Goal: Check status: Check status

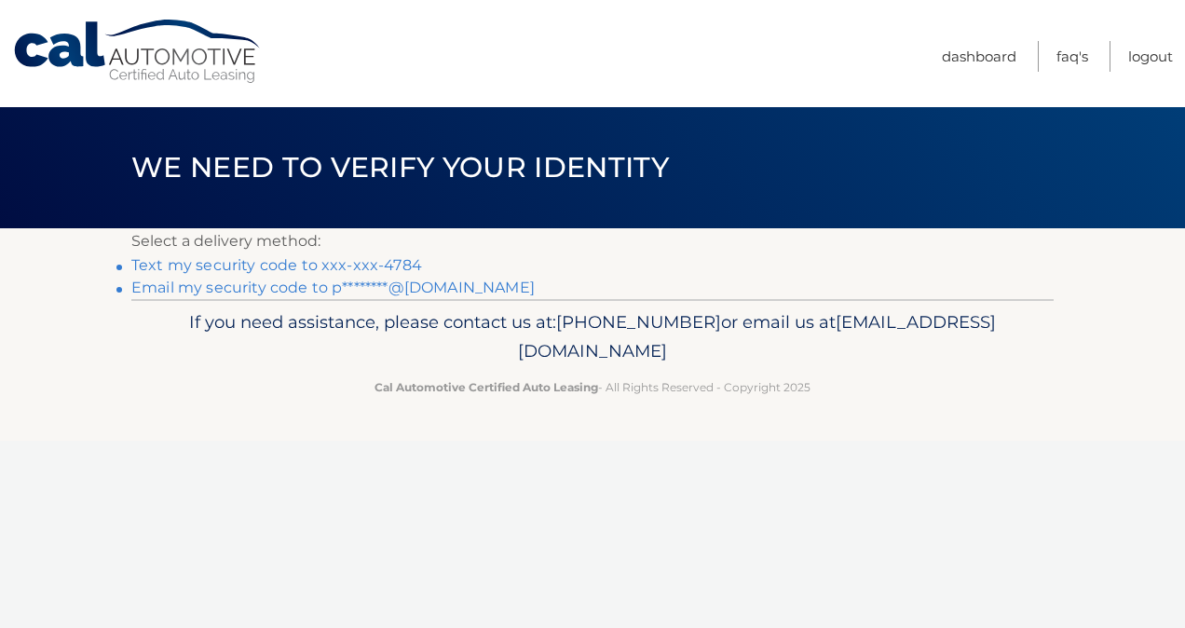
click at [240, 263] on link "Text my security code to xxx-xxx-4784" at bounding box center [276, 265] width 291 height 18
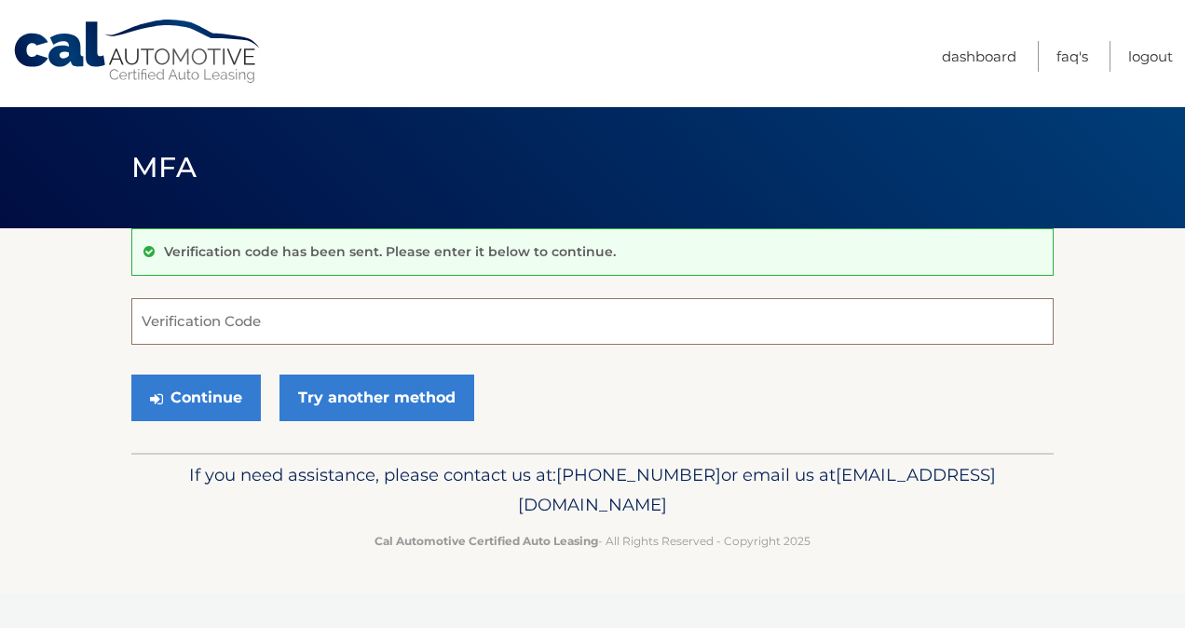
click at [237, 324] on input "Verification Code" at bounding box center [592, 321] width 923 height 47
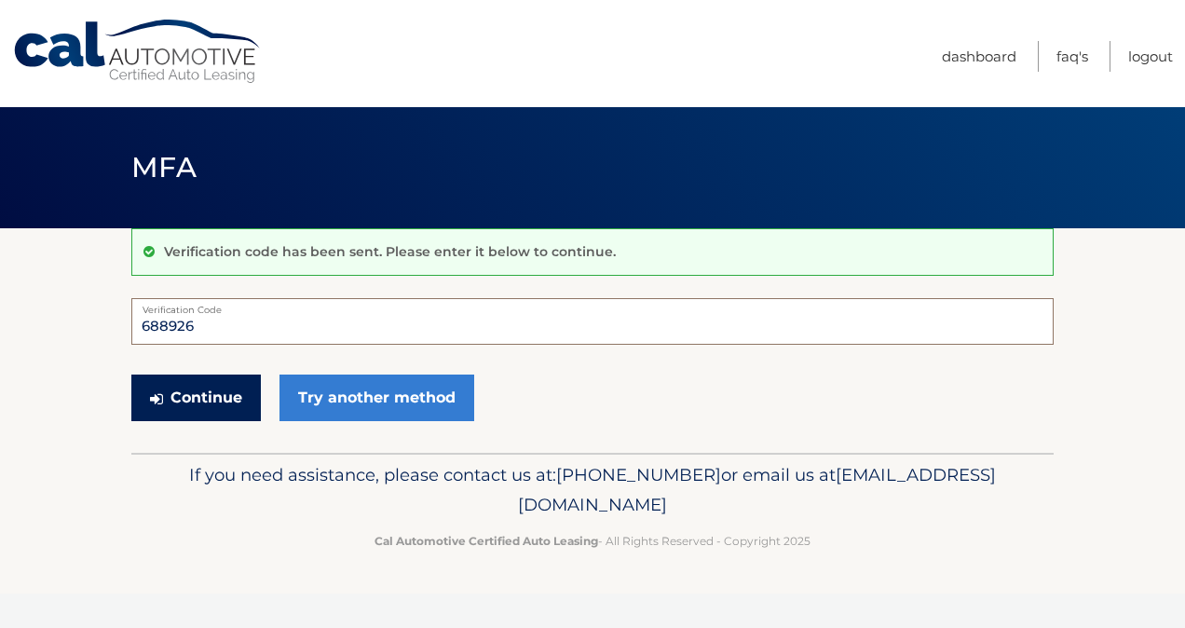
type input "688926"
click at [162, 388] on button "Continue" at bounding box center [196, 398] width 130 height 47
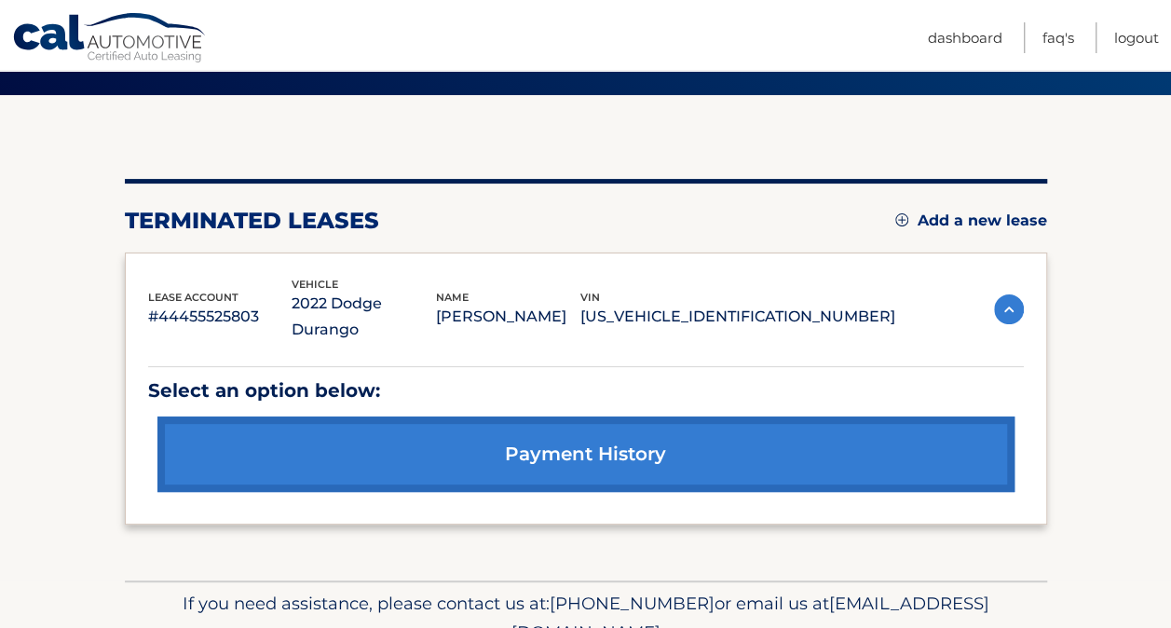
scroll to position [199, 0]
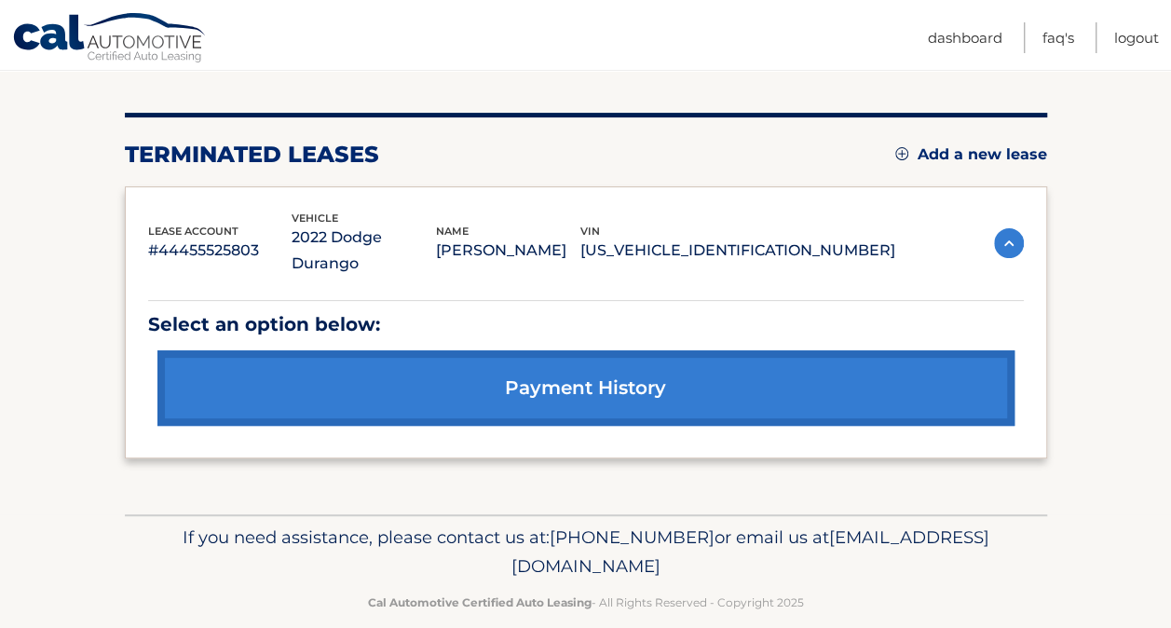
click at [664, 350] on link "payment history" at bounding box center [585, 387] width 857 height 75
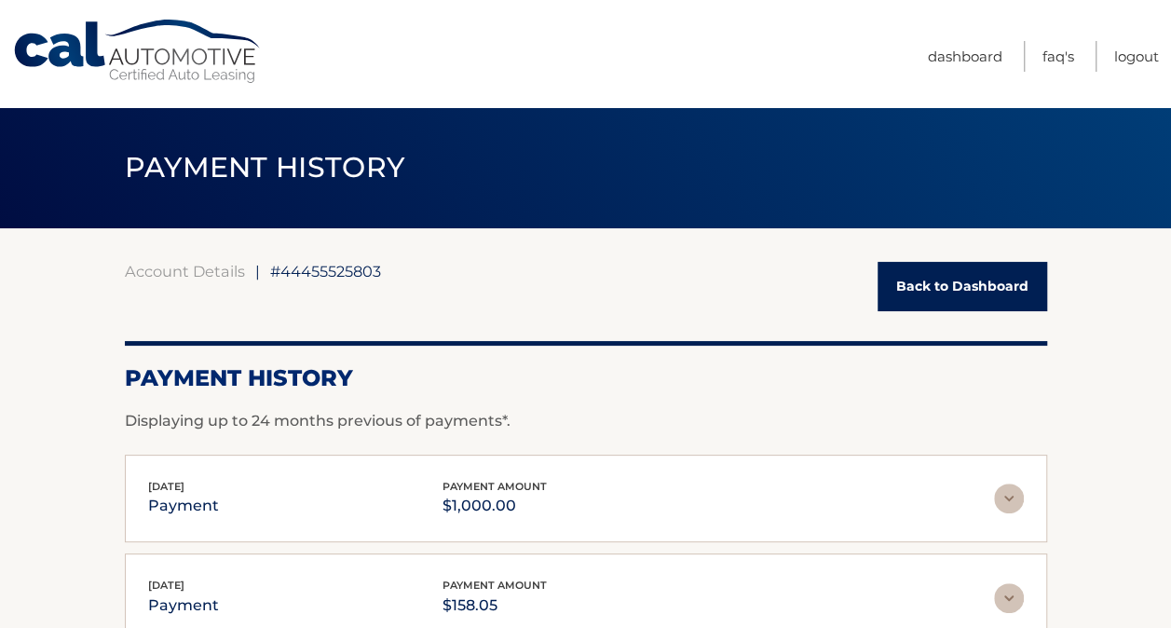
click at [922, 280] on link "Back to Dashboard" at bounding box center [963, 286] width 170 height 49
